Goal: Task Accomplishment & Management: Use online tool/utility

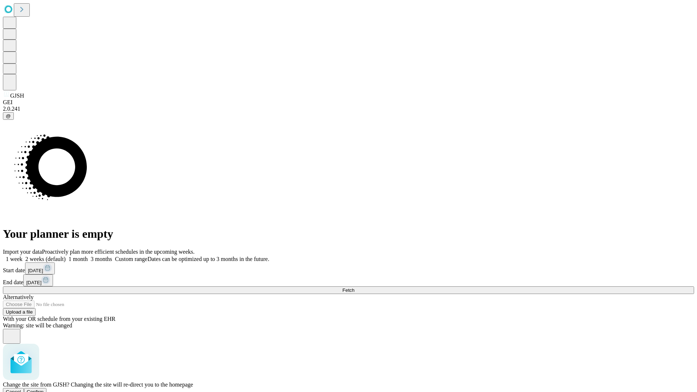
click at [44, 389] on span "Confirm" at bounding box center [35, 391] width 17 height 5
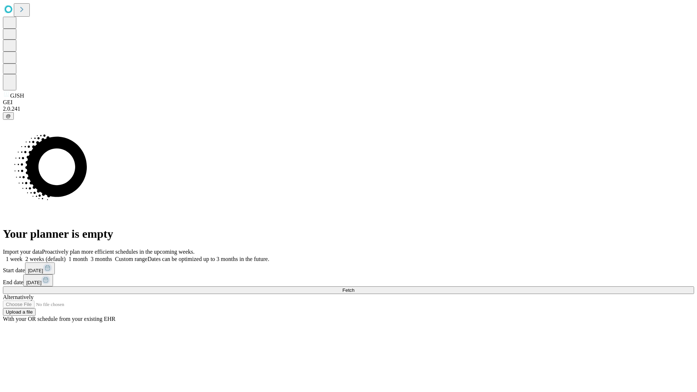
click at [22, 256] on label "1 week" at bounding box center [13, 259] width 20 height 6
click at [354, 287] on span "Fetch" at bounding box center [348, 289] width 12 height 5
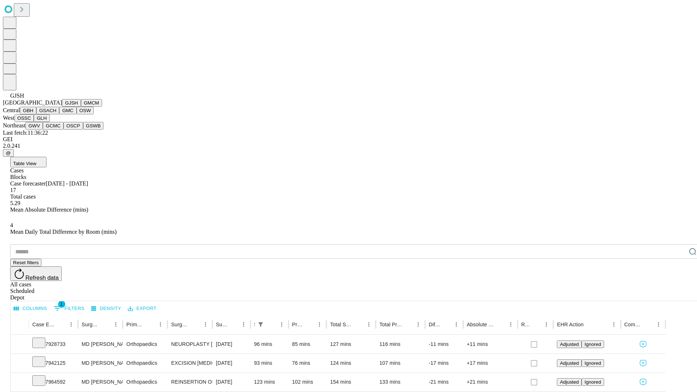
click at [81, 107] on button "GMCM" at bounding box center [91, 103] width 21 height 8
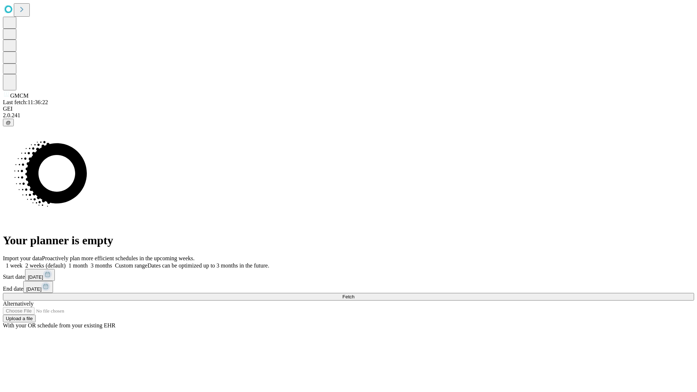
click at [354, 294] on span "Fetch" at bounding box center [348, 296] width 12 height 5
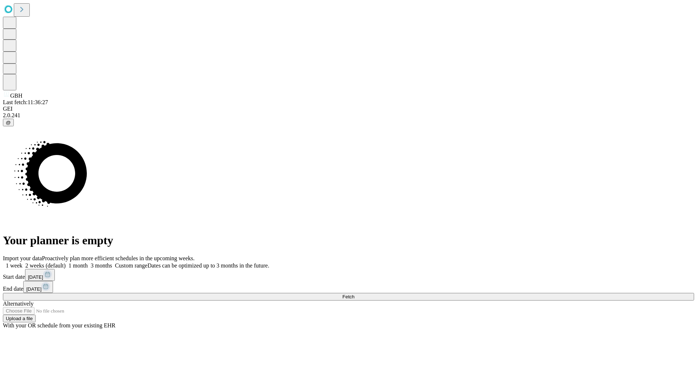
click at [22, 262] on label "1 week" at bounding box center [13, 265] width 20 height 6
click at [354, 294] on span "Fetch" at bounding box center [348, 296] width 12 height 5
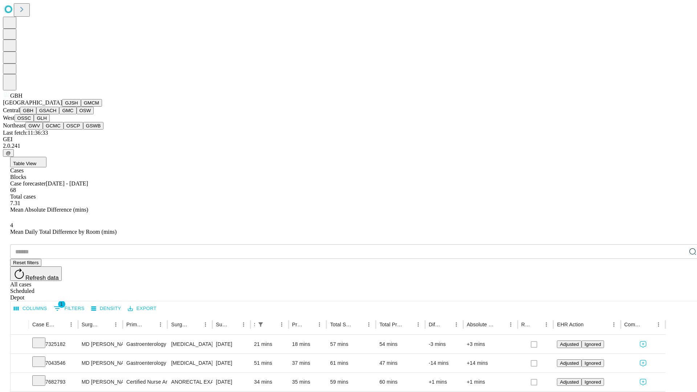
click at [56, 114] on button "GSACH" at bounding box center [47, 111] width 23 height 8
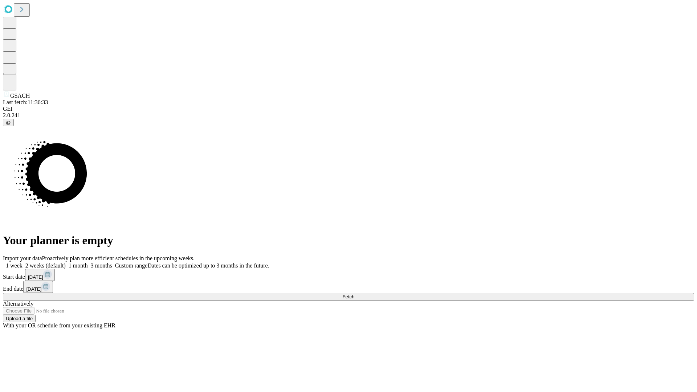
click at [22, 262] on label "1 week" at bounding box center [13, 265] width 20 height 6
click at [354, 294] on span "Fetch" at bounding box center [348, 296] width 12 height 5
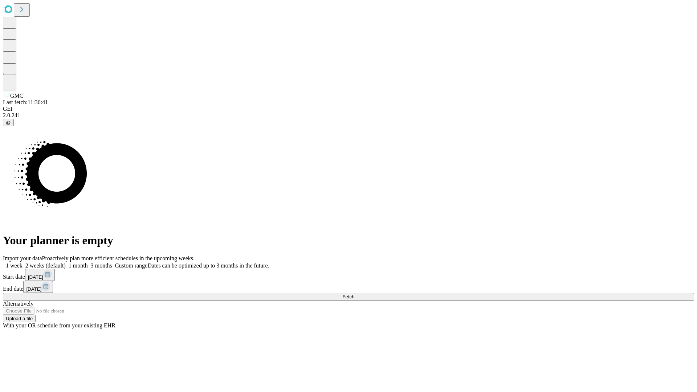
click at [22, 262] on label "1 week" at bounding box center [13, 265] width 20 height 6
click at [354, 294] on span "Fetch" at bounding box center [348, 296] width 12 height 5
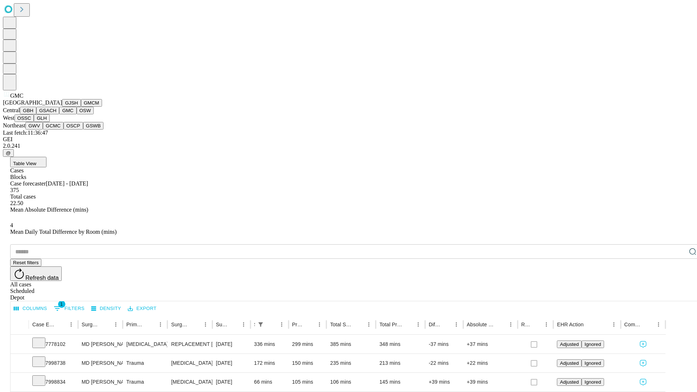
click at [77, 114] on button "OSW" at bounding box center [85, 111] width 17 height 8
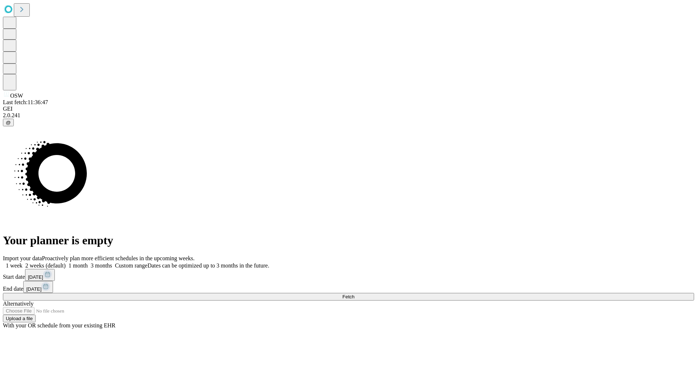
click at [22, 262] on label "1 week" at bounding box center [13, 265] width 20 height 6
click at [354, 294] on span "Fetch" at bounding box center [348, 296] width 12 height 5
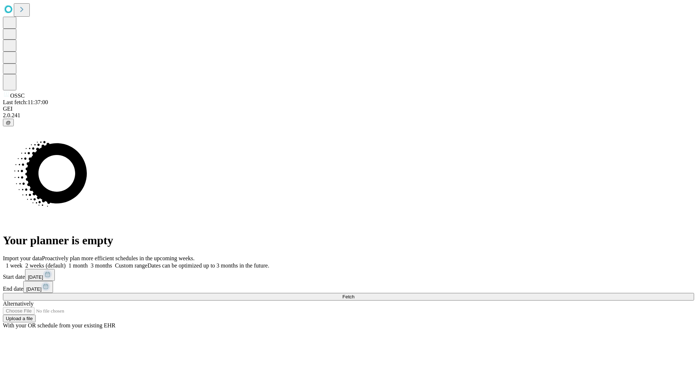
click at [22, 262] on label "1 week" at bounding box center [13, 265] width 20 height 6
click at [354, 294] on span "Fetch" at bounding box center [348, 296] width 12 height 5
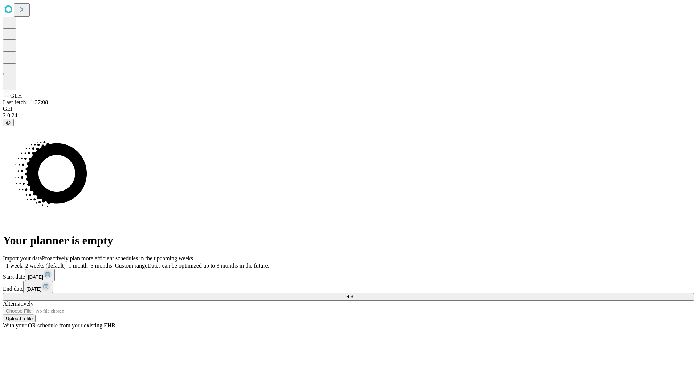
click at [22, 262] on label "1 week" at bounding box center [13, 265] width 20 height 6
click at [354, 294] on span "Fetch" at bounding box center [348, 296] width 12 height 5
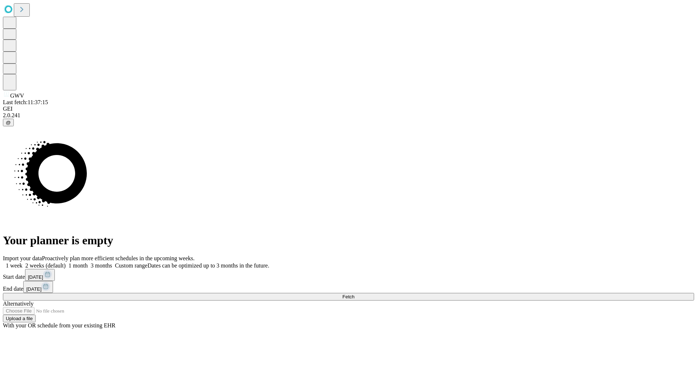
click at [22, 262] on label "1 week" at bounding box center [13, 265] width 20 height 6
click at [354, 294] on span "Fetch" at bounding box center [348, 296] width 12 height 5
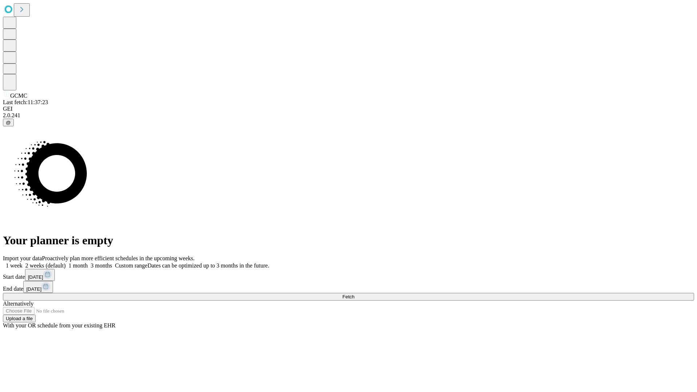
click at [354, 294] on span "Fetch" at bounding box center [348, 296] width 12 height 5
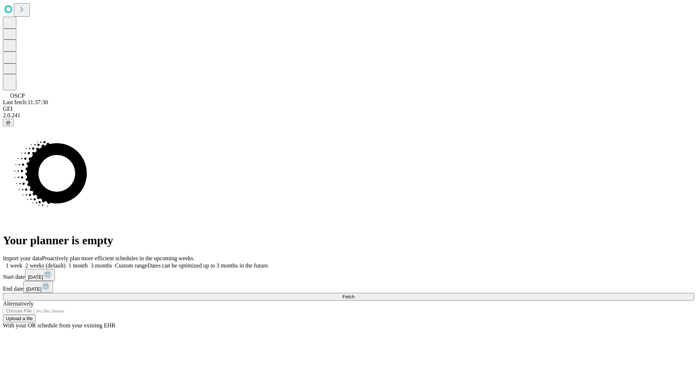
click at [22, 262] on label "1 week" at bounding box center [13, 265] width 20 height 6
click at [354, 294] on span "Fetch" at bounding box center [348, 296] width 12 height 5
